Goal: Task Accomplishment & Management: Complete application form

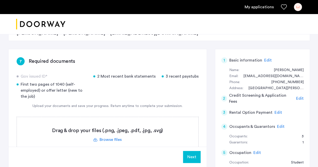
click at [108, 137] on label at bounding box center [107, 135] width 181 height 36
click at [0, 0] on input "file" at bounding box center [0, 0] width 0 height 0
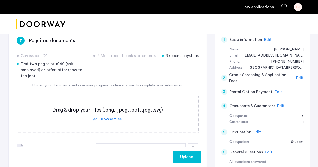
scroll to position [73, 0]
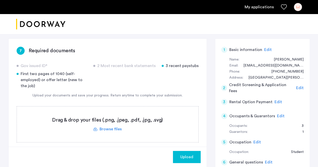
click at [143, 88] on div "Gov issued ID* 2 Most recent bank statements 3 recent paystubs First two pages …" at bounding box center [108, 76] width 182 height 26
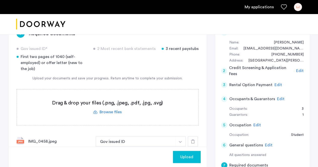
scroll to position [82, 0]
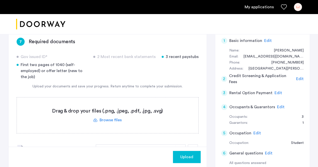
click at [189, 155] on span "Upload" at bounding box center [186, 157] width 13 height 6
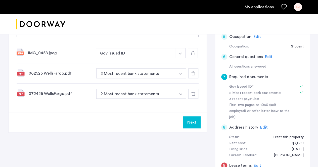
scroll to position [179, 0]
click at [194, 122] on button "Next" at bounding box center [192, 122] width 18 height 12
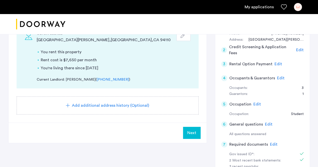
scroll to position [111, 0]
click at [191, 130] on span "Next" at bounding box center [191, 133] width 9 height 6
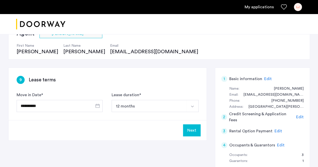
scroll to position [45, 0]
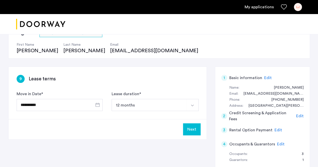
click at [193, 123] on button "Next" at bounding box center [192, 129] width 18 height 12
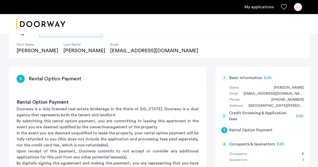
scroll to position [0, 0]
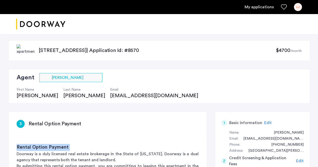
drag, startPoint x: 193, startPoint y: 123, endPoint x: 166, endPoint y: 125, distance: 26.4
click at [166, 125] on div "3 Rental Option Payment" at bounding box center [108, 124] width 182 height 8
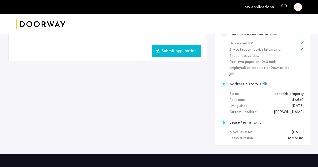
scroll to position [222, 0]
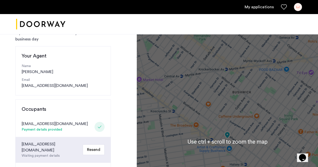
scroll to position [43, 0]
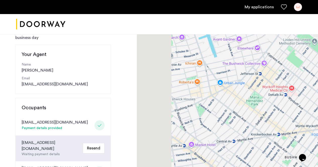
drag, startPoint x: 196, startPoint y: 67, endPoint x: 249, endPoint y: 134, distance: 84.7
click at [249, 134] on div at bounding box center [227, 139] width 181 height 301
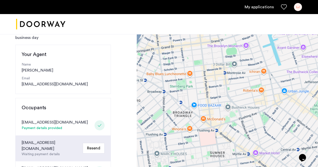
drag, startPoint x: 181, startPoint y: 91, endPoint x: 247, endPoint y: 99, distance: 66.3
click at [247, 99] on div at bounding box center [227, 139] width 181 height 301
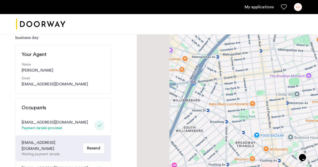
drag, startPoint x: 175, startPoint y: 84, endPoint x: 249, endPoint y: 121, distance: 83.0
click at [249, 121] on div at bounding box center [227, 139] width 181 height 301
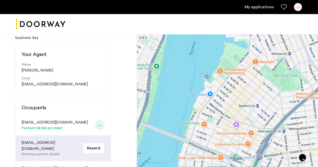
drag, startPoint x: 182, startPoint y: 63, endPoint x: 245, endPoint y: 138, distance: 98.2
click at [245, 138] on div at bounding box center [227, 139] width 181 height 301
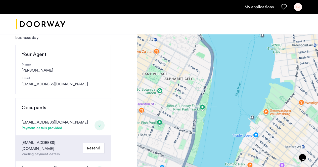
drag, startPoint x: 168, startPoint y: 66, endPoint x: 223, endPoint y: 113, distance: 72.5
click at [223, 113] on div at bounding box center [227, 139] width 181 height 301
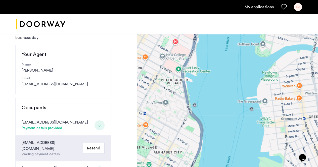
drag, startPoint x: 243, startPoint y: 43, endPoint x: 231, endPoint y: 130, distance: 87.9
click at [231, 130] on div at bounding box center [227, 139] width 181 height 301
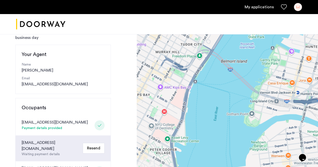
drag, startPoint x: 252, startPoint y: 54, endPoint x: 235, endPoint y: 147, distance: 94.8
click at [235, 147] on div at bounding box center [227, 139] width 181 height 301
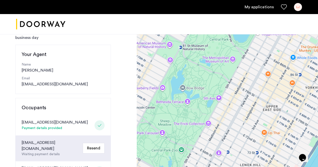
drag, startPoint x: 254, startPoint y: 106, endPoint x: 308, endPoint y: 100, distance: 54.3
click at [308, 100] on div at bounding box center [227, 139] width 181 height 301
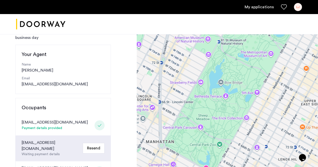
drag, startPoint x: 217, startPoint y: 129, endPoint x: 275, endPoint y: 114, distance: 59.4
click at [275, 114] on div at bounding box center [227, 139] width 181 height 301
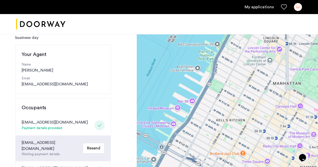
drag, startPoint x: 206, startPoint y: 130, endPoint x: 270, endPoint y: 83, distance: 79.4
click at [270, 83] on div at bounding box center [227, 139] width 181 height 301
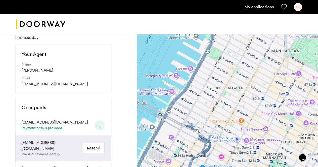
drag, startPoint x: 245, startPoint y: 134, endPoint x: 239, endPoint y: 68, distance: 65.6
click at [239, 68] on div at bounding box center [227, 139] width 181 height 301
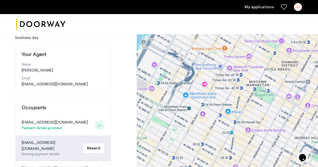
drag, startPoint x: 242, startPoint y: 111, endPoint x: 244, endPoint y: 81, distance: 30.7
click at [244, 81] on div at bounding box center [227, 139] width 181 height 301
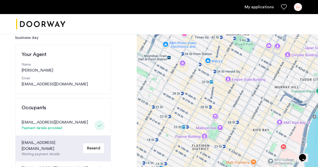
drag, startPoint x: 252, startPoint y: 104, endPoint x: 224, endPoint y: 102, distance: 28.4
click at [224, 102] on div at bounding box center [227, 139] width 181 height 301
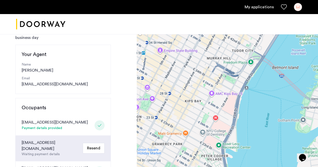
drag, startPoint x: 252, startPoint y: 105, endPoint x: 260, endPoint y: 70, distance: 36.4
click at [260, 70] on div at bounding box center [227, 139] width 181 height 301
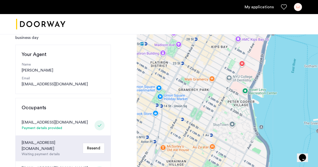
drag, startPoint x: 217, startPoint y: 133, endPoint x: 244, endPoint y: 106, distance: 38.9
click at [244, 106] on div at bounding box center [227, 139] width 181 height 301
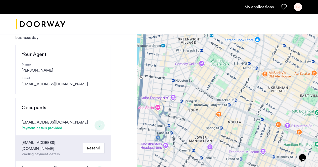
drag, startPoint x: 210, startPoint y: 133, endPoint x: 262, endPoint y: 116, distance: 54.9
click at [262, 116] on div at bounding box center [227, 139] width 181 height 301
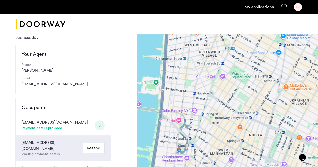
drag, startPoint x: 235, startPoint y: 120, endPoint x: 234, endPoint y: 98, distance: 21.6
click at [234, 98] on div at bounding box center [227, 139] width 181 height 301
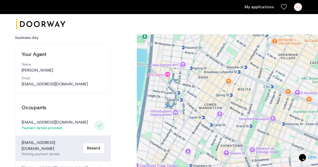
drag, startPoint x: 256, startPoint y: 111, endPoint x: 232, endPoint y: 99, distance: 26.6
click at [232, 99] on div at bounding box center [227, 139] width 181 height 301
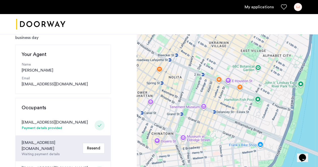
drag, startPoint x: 268, startPoint y: 106, endPoint x: 230, endPoint y: 116, distance: 38.3
click at [230, 116] on div at bounding box center [227, 139] width 181 height 301
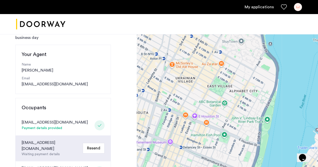
drag, startPoint x: 245, startPoint y: 78, endPoint x: 264, endPoint y: 125, distance: 50.8
click at [264, 125] on div at bounding box center [227, 139] width 181 height 301
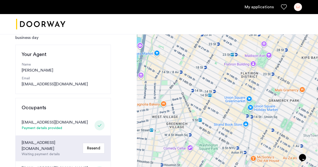
drag, startPoint x: 241, startPoint y: 122, endPoint x: 280, endPoint y: 109, distance: 40.6
click at [280, 109] on div at bounding box center [227, 139] width 181 height 301
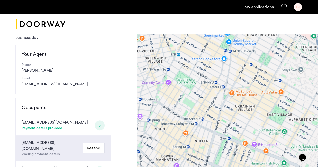
drag, startPoint x: 254, startPoint y: 117, endPoint x: 231, endPoint y: 49, distance: 71.0
click at [231, 49] on div at bounding box center [227, 139] width 181 height 301
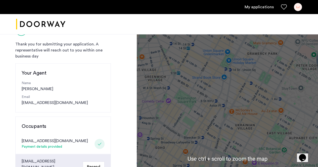
scroll to position [24, 0]
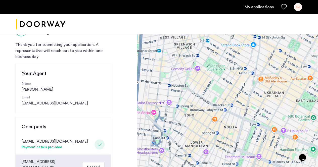
drag, startPoint x: 213, startPoint y: 114, endPoint x: 245, endPoint y: 81, distance: 46.1
click at [245, 81] on div at bounding box center [227, 159] width 181 height 301
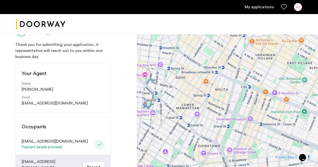
drag, startPoint x: 245, startPoint y: 138, endPoint x: 236, endPoint y: 98, distance: 40.2
click at [236, 98] on div at bounding box center [227, 159] width 181 height 301
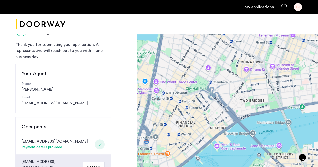
drag, startPoint x: 245, startPoint y: 152, endPoint x: 238, endPoint y: 179, distance: 27.5
click at [238, 143] on html "My applications [PERSON_NAME] Fee Availability Beds Baths Subway Neighborhoods …" at bounding box center [159, 59] width 318 height 167
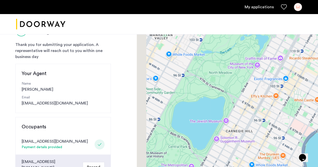
drag, startPoint x: 222, startPoint y: 160, endPoint x: 270, endPoint y: 99, distance: 77.4
click at [270, 99] on div at bounding box center [227, 159] width 181 height 301
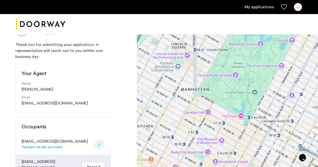
drag, startPoint x: 249, startPoint y: 131, endPoint x: 274, endPoint y: 82, distance: 54.9
click at [274, 82] on div at bounding box center [227, 159] width 181 height 301
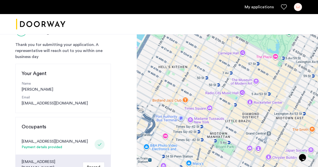
drag, startPoint x: 223, startPoint y: 146, endPoint x: 259, endPoint y: 83, distance: 72.1
click at [259, 83] on div at bounding box center [227, 159] width 181 height 301
